Goal: Subscribe to service/newsletter

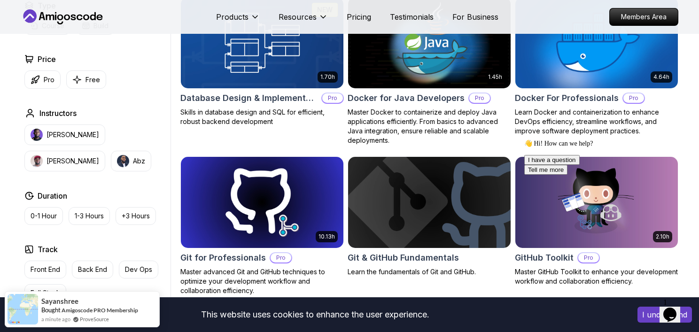
scroll to position [1171, 0]
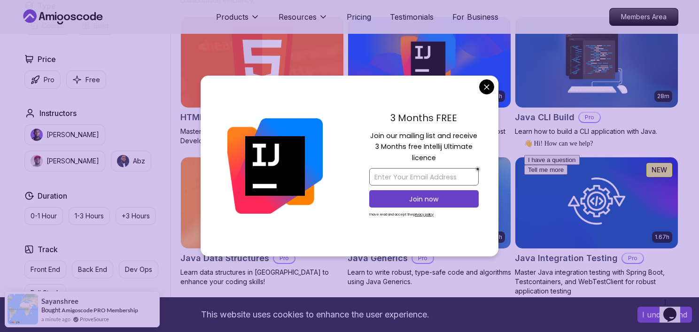
drag, startPoint x: 374, startPoint y: 136, endPoint x: 394, endPoint y: 177, distance: 45.6
click at [394, 177] on div "3 Months FREE Join our mailing list and receive 3 Months free Intellij Ultimate…" at bounding box center [424, 166] width 149 height 181
click at [394, 177] on input "email" at bounding box center [424, 176] width 110 height 17
click at [391, 172] on input "email" at bounding box center [424, 176] width 110 height 17
paste input "[EMAIL_ADDRESS][DOMAIN_NAME]"
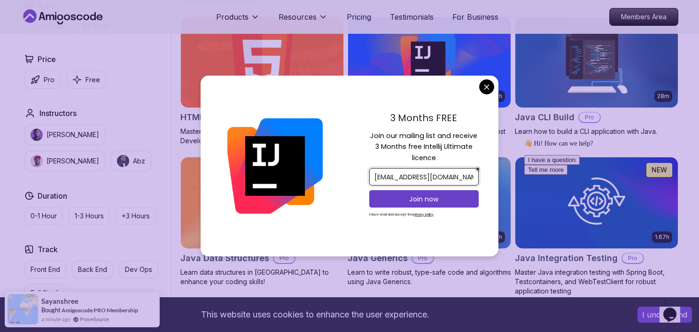
click at [388, 179] on input "[EMAIL_ADDRESS][DOMAIN_NAME]" at bounding box center [424, 176] width 110 height 17
paste input "[EMAIL_ADDRESS][DOMAIN_NAME]"
click at [394, 170] on input "[EMAIL_ADDRESS]@[DOMAIN_NAME]" at bounding box center [424, 176] width 110 height 17
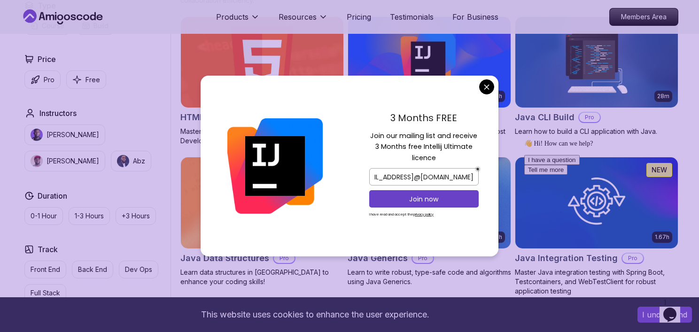
scroll to position [0, 0]
click at [336, 189] on div at bounding box center [275, 166] width 149 height 181
click at [402, 197] on p "Join now" at bounding box center [424, 199] width 89 height 9
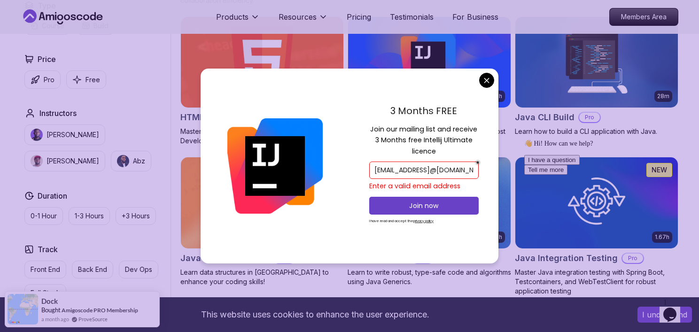
click at [373, 170] on input "[EMAIL_ADDRESS]@[DOMAIN_NAME]" at bounding box center [424, 170] width 110 height 17
click at [474, 172] on input "[EMAIL_ADDRESS]@[DOMAIN_NAME]" at bounding box center [424, 170] width 110 height 17
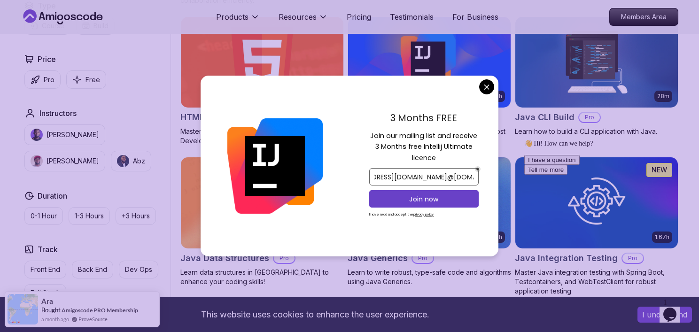
scroll to position [0, 42]
type input "[EMAIL_ADDRESS][DOMAIN_NAME]@[DOMAIN_NAME][EMAIL_ADDRESS][DOMAIN_NAME]"
click at [438, 198] on p "Join now" at bounding box center [424, 199] width 89 height 9
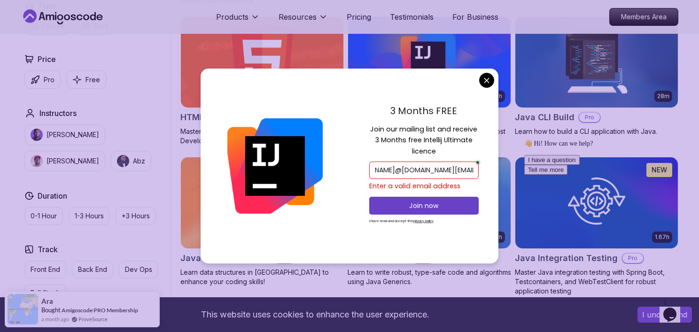
scroll to position [0, 169]
drag, startPoint x: 373, startPoint y: 169, endPoint x: 479, endPoint y: 172, distance: 105.8
click at [479, 172] on div "3 Months FREE Join our mailing list and receive 3 Months free Intellij Ultimate…" at bounding box center [424, 166] width 149 height 195
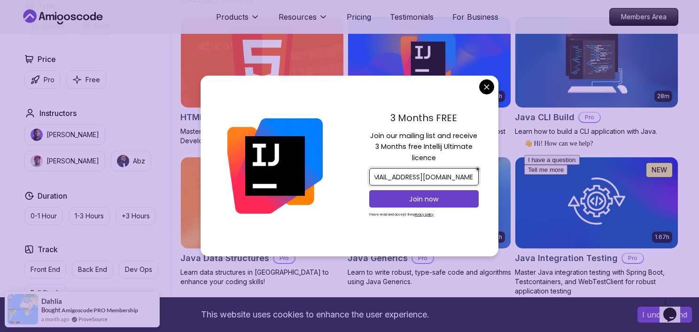
scroll to position [0, 14]
type input "[EMAIL_ADDRESS][DOMAIN_NAME]"
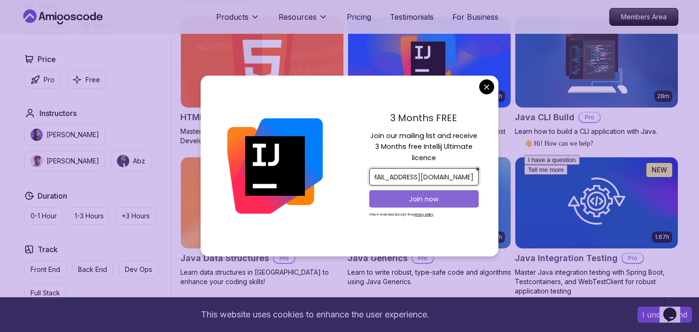
scroll to position [0, 0]
click at [401, 200] on p "Join now" at bounding box center [424, 199] width 89 height 9
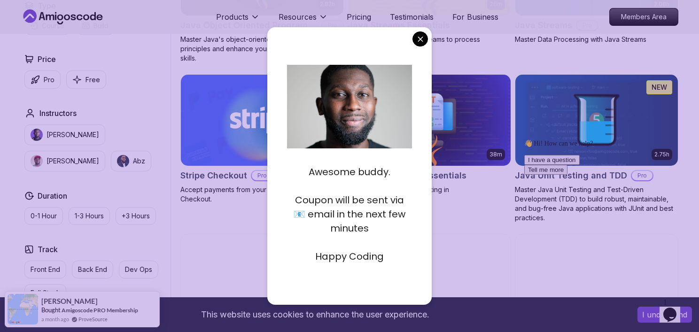
scroll to position [1577, 0]
